Goal: Information Seeking & Learning: Learn about a topic

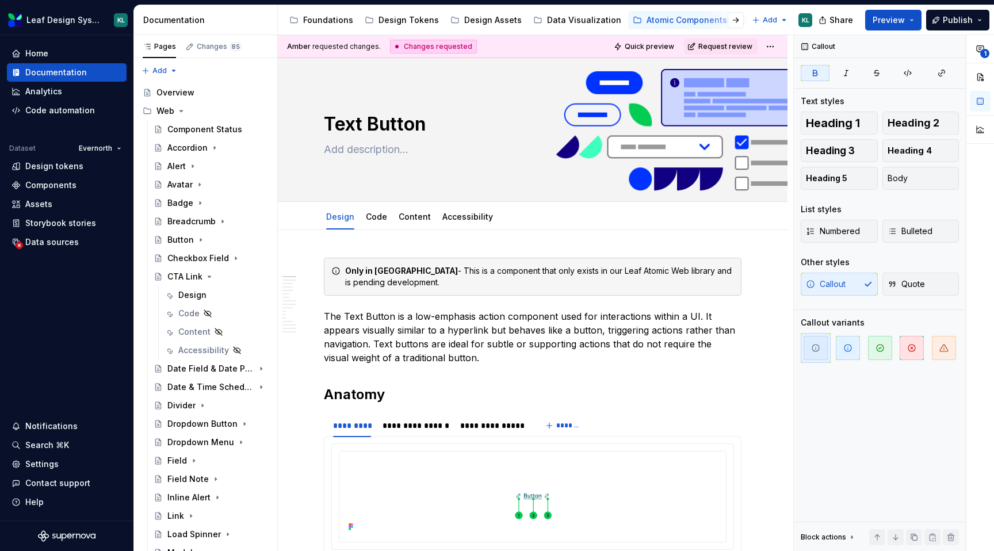
scroll to position [540, 0]
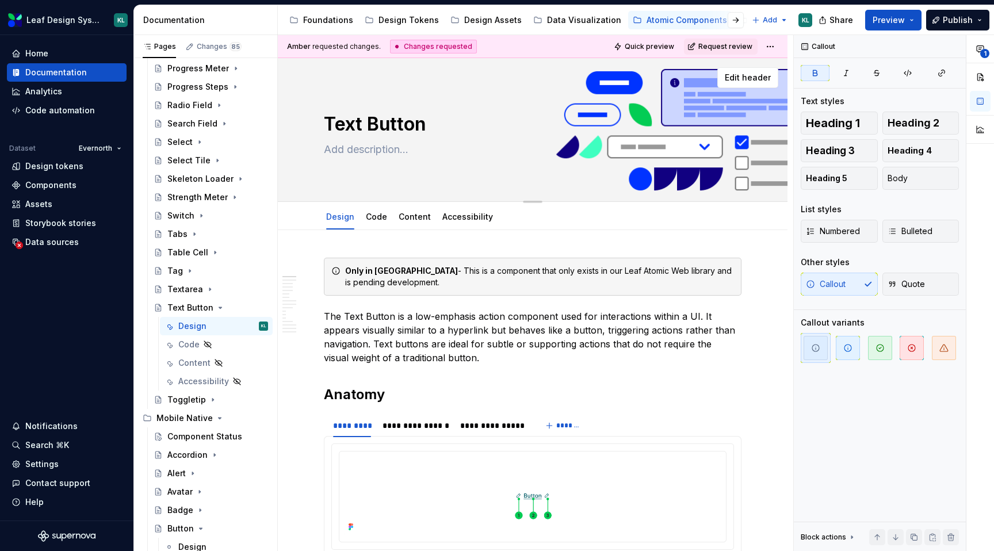
type textarea "*"
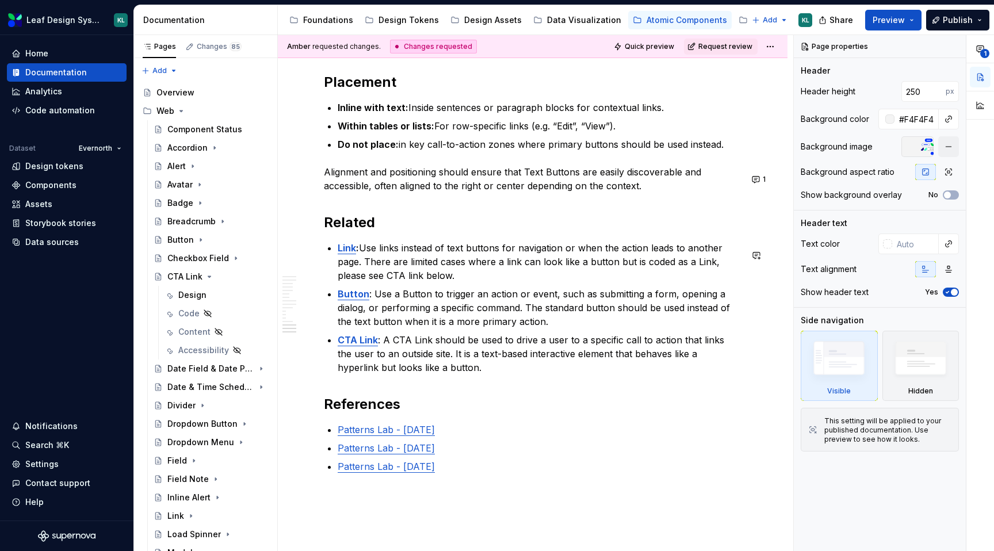
scroll to position [4047, 0]
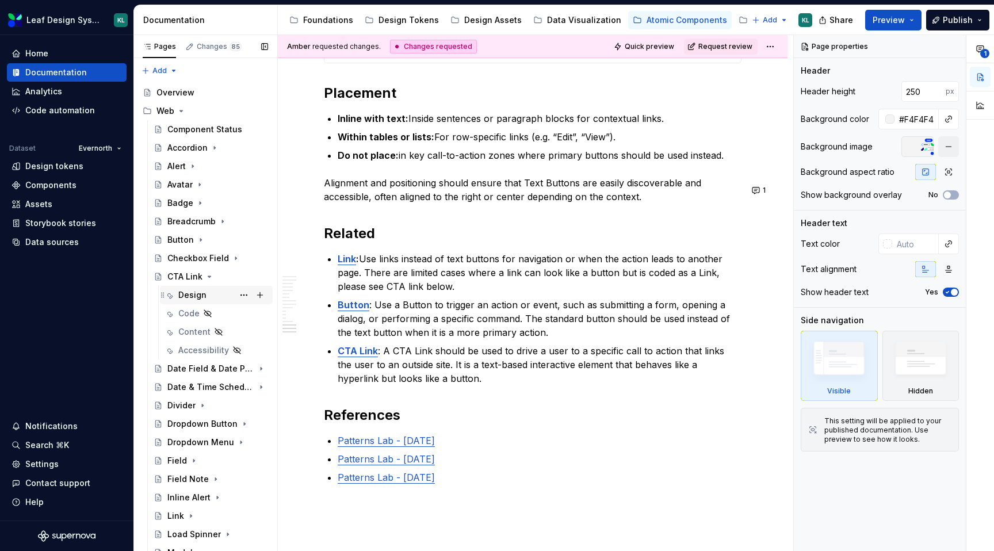
click at [209, 289] on div "Design" at bounding box center [223, 295] width 90 height 16
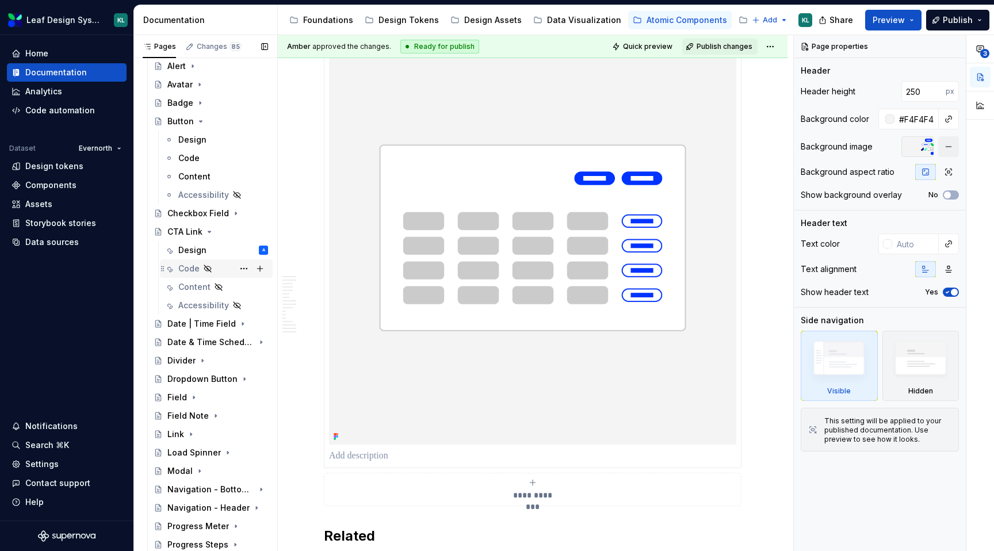
scroll to position [952, 0]
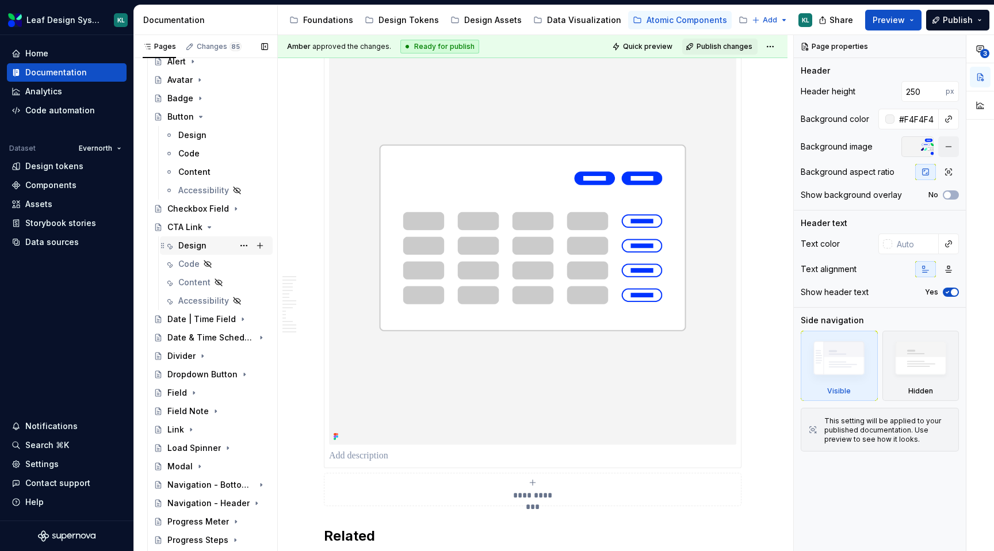
click at [205, 241] on div "Design A" at bounding box center [223, 246] width 90 height 16
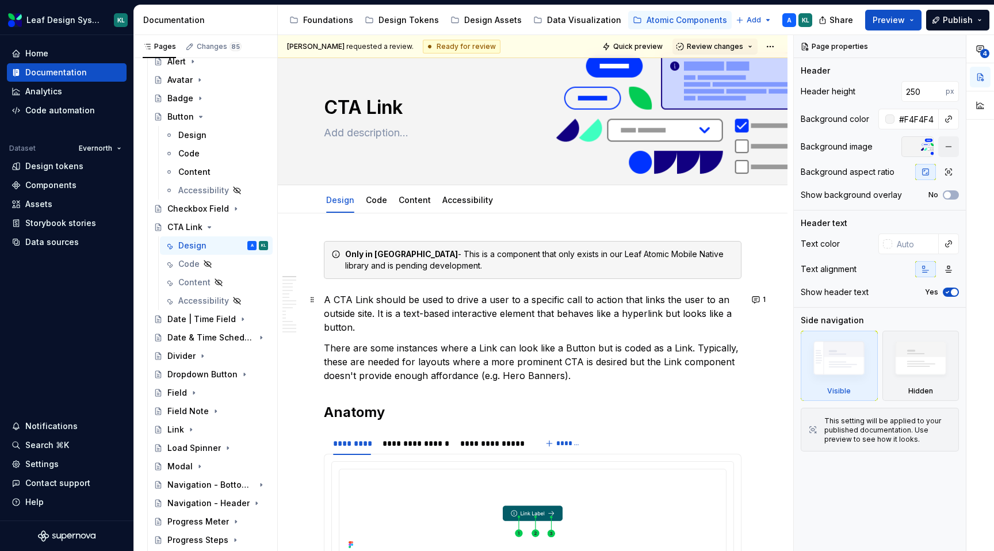
scroll to position [21, 0]
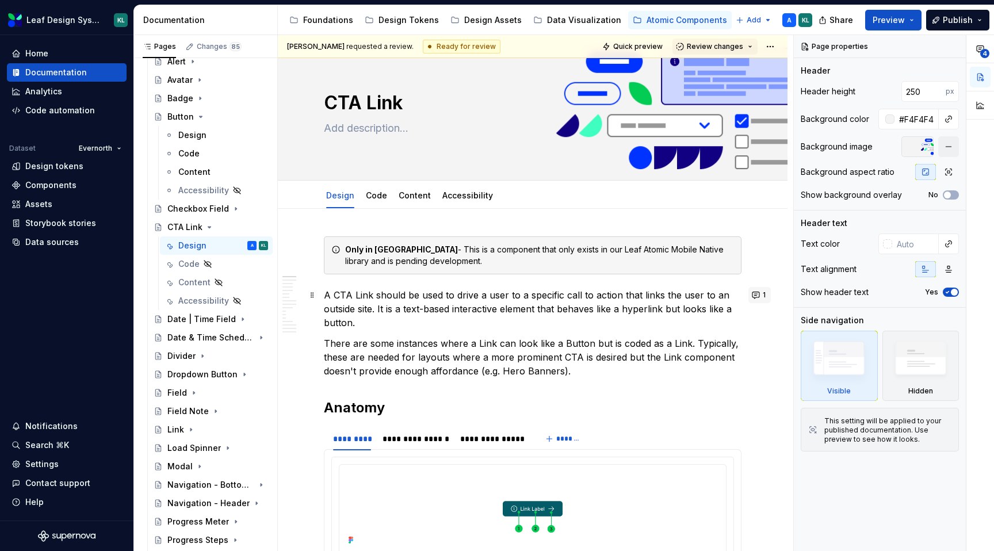
click at [762, 295] on button "1" at bounding box center [760, 295] width 22 height 16
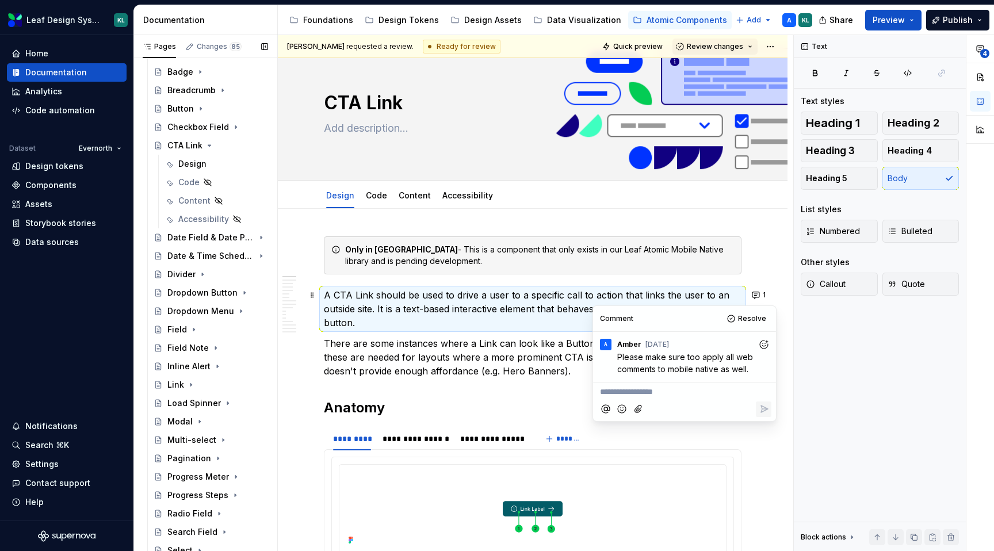
scroll to position [0, 0]
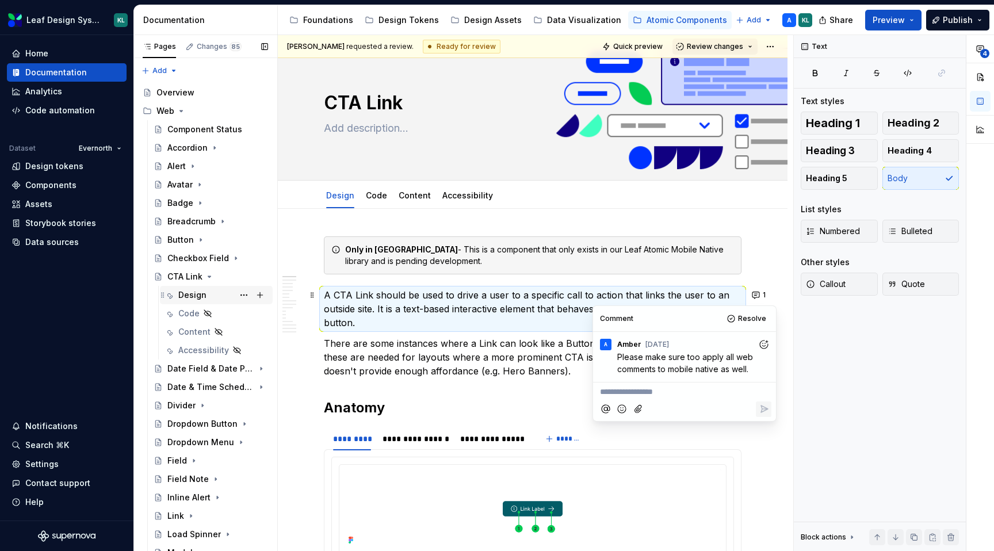
click at [205, 291] on div "Design" at bounding box center [223, 295] width 90 height 16
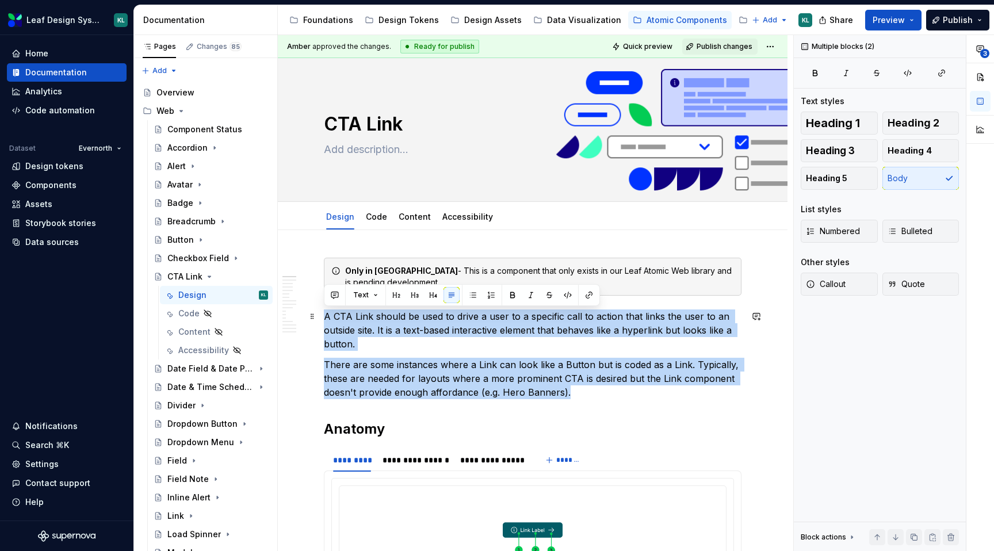
drag, startPoint x: 582, startPoint y: 392, endPoint x: 319, endPoint y: 317, distance: 273.7
copy div "A CTA Link should be used to drive a user to a specific call to action that lin…"
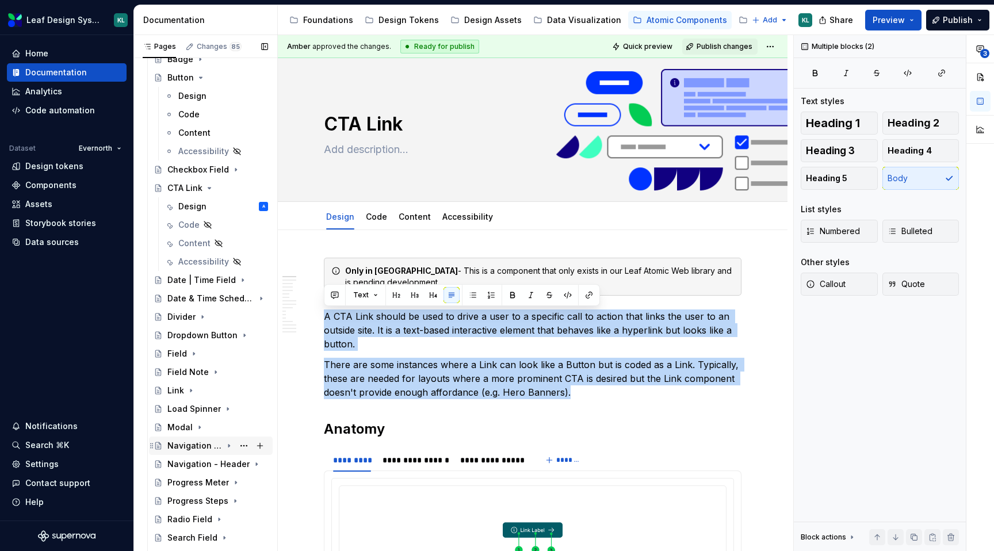
scroll to position [977, 0]
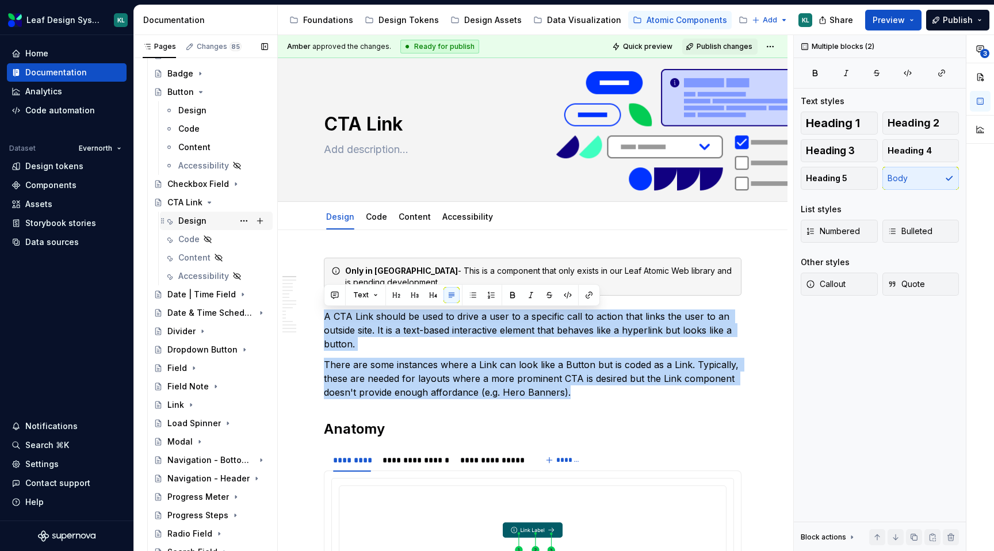
click at [203, 222] on div "Design" at bounding box center [192, 221] width 28 height 12
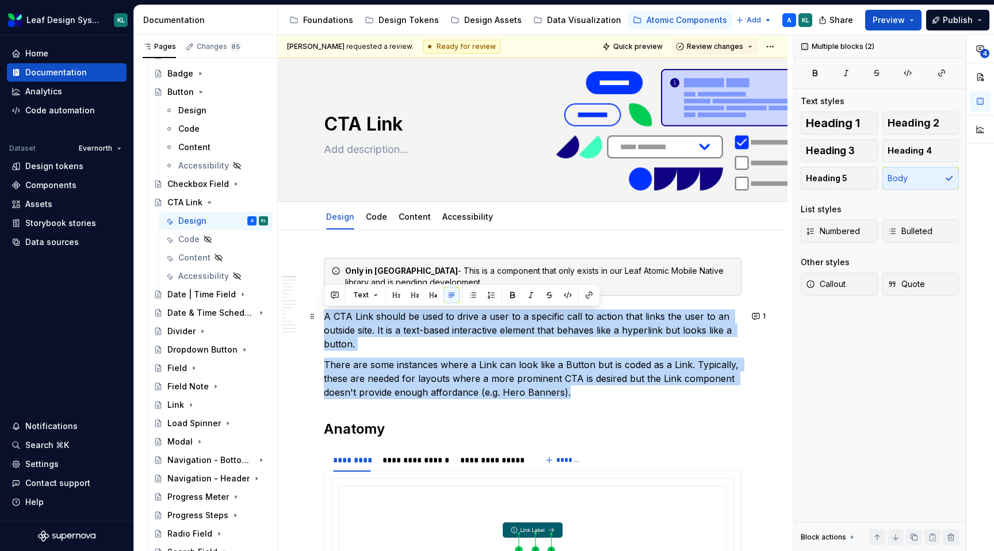
drag, startPoint x: 573, startPoint y: 392, endPoint x: 320, endPoint y: 320, distance: 262.7
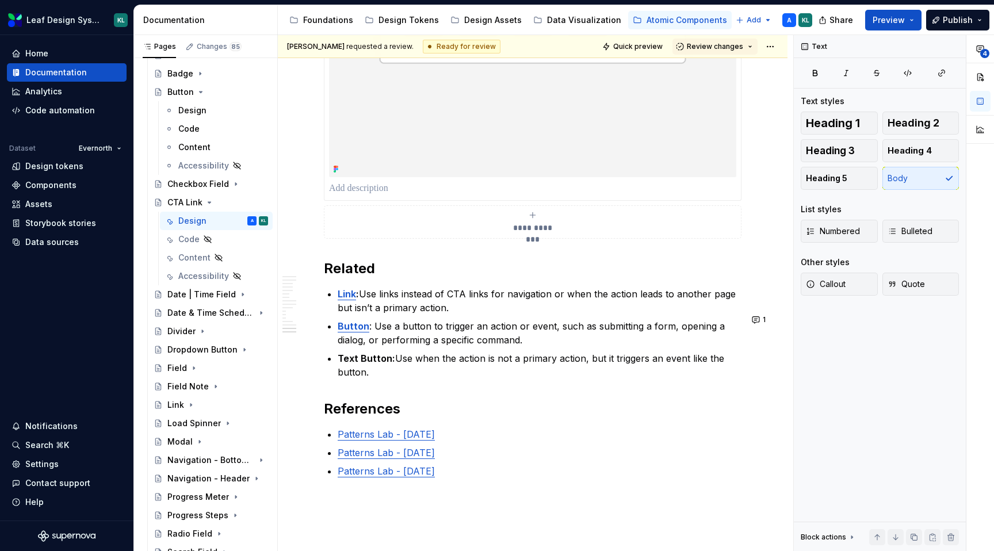
scroll to position [4573, 0]
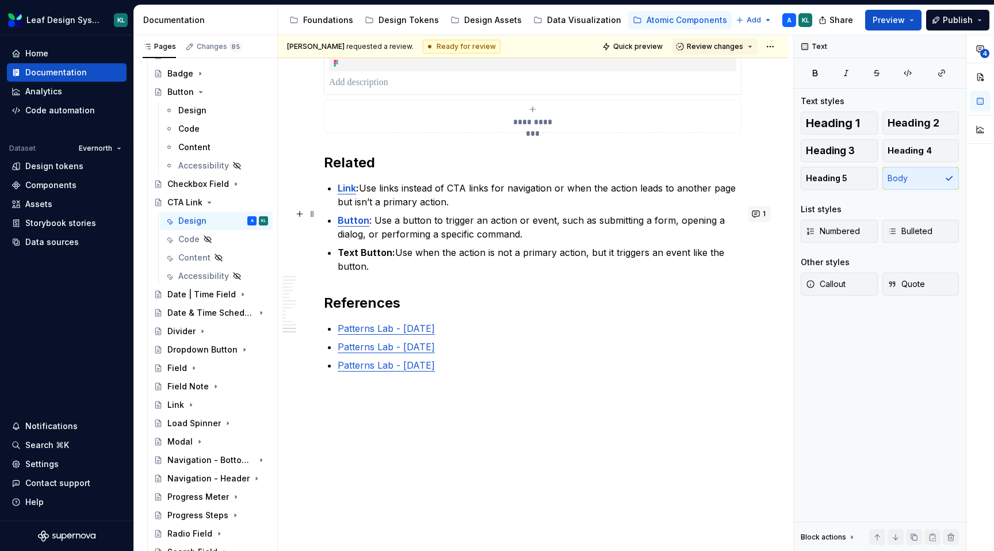
click at [767, 206] on button "1" at bounding box center [760, 214] width 22 height 16
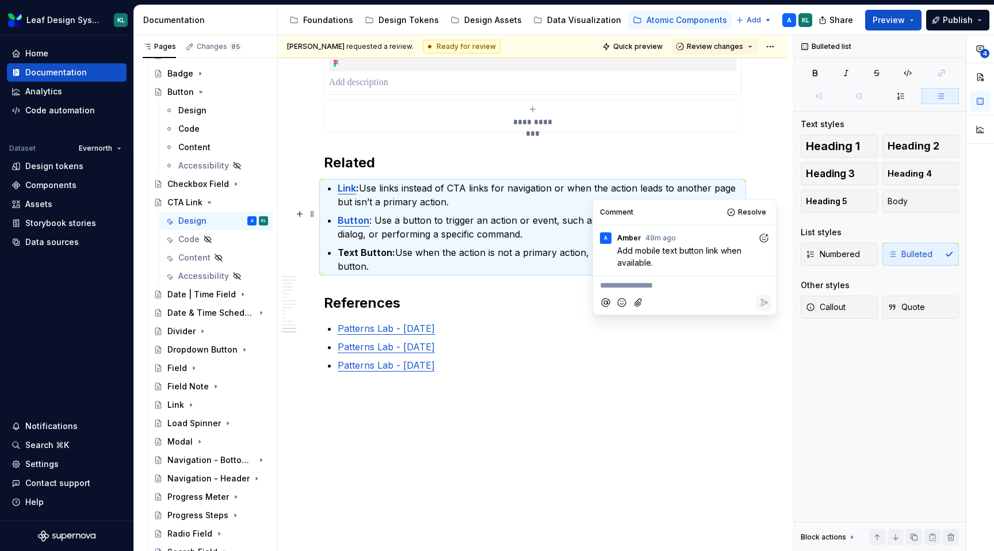
click at [485, 264] on p "Text Button: Use when the action is not a primary action, but it triggers an ev…" at bounding box center [540, 260] width 404 height 28
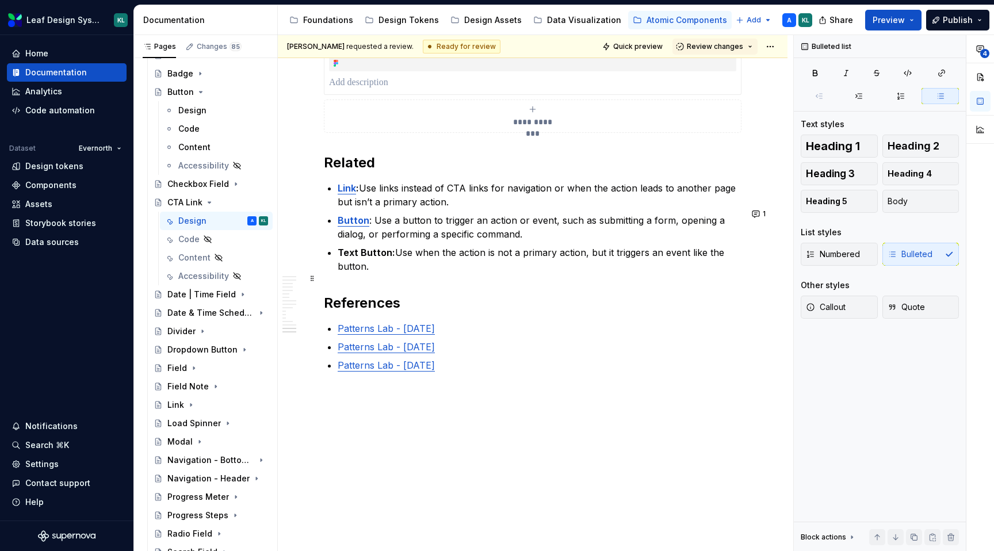
type textarea "*"
